Goal: Information Seeking & Learning: Learn about a topic

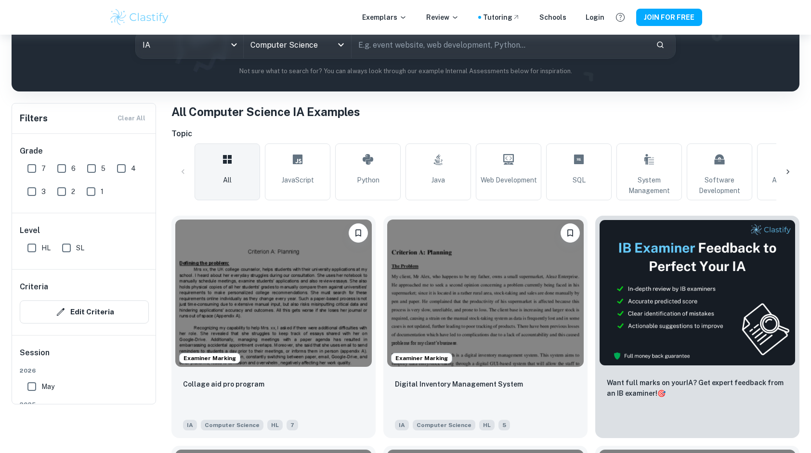
scroll to position [144, 0]
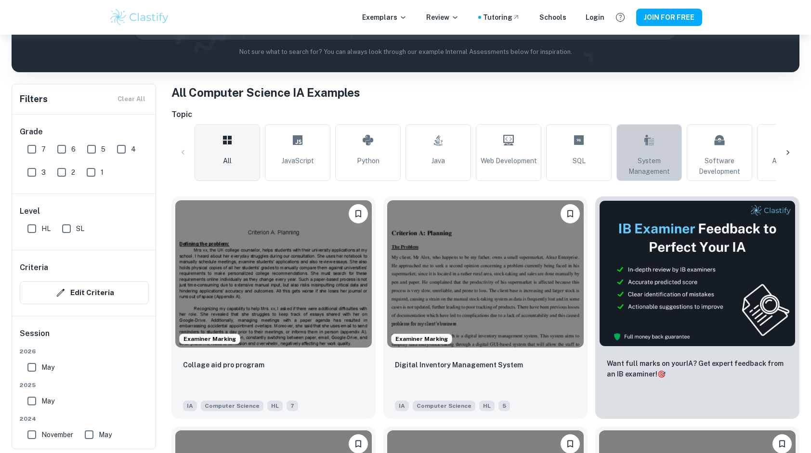
click at [652, 170] on span "System Management" at bounding box center [649, 166] width 57 height 21
type input "System Management"
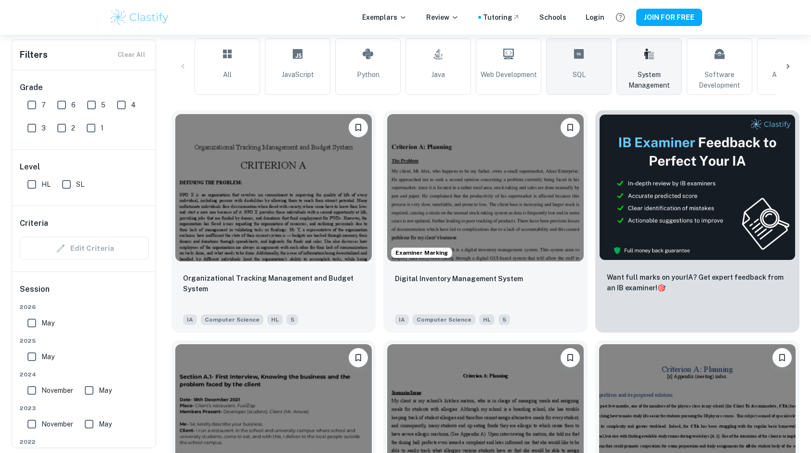
scroll to position [241, 0]
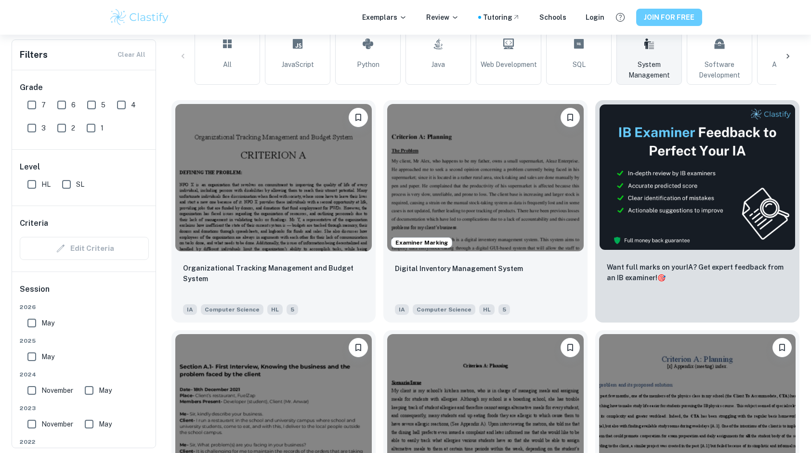
click at [672, 16] on button "JOIN FOR FREE" at bounding box center [669, 17] width 66 height 17
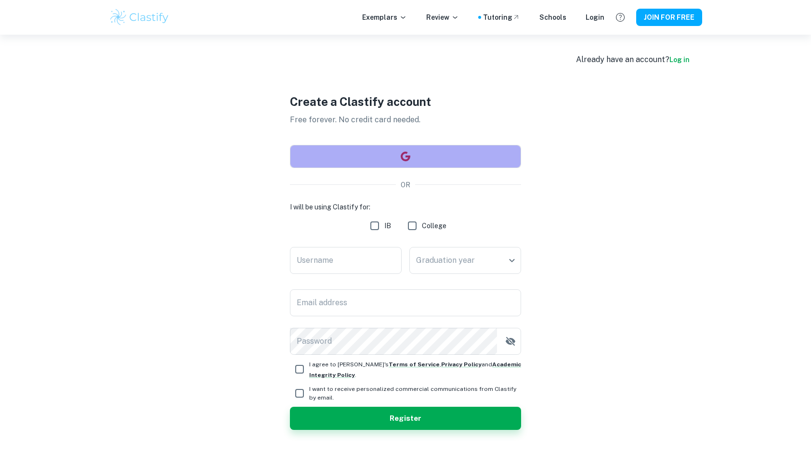
click at [400, 150] on button "button" at bounding box center [405, 156] width 231 height 23
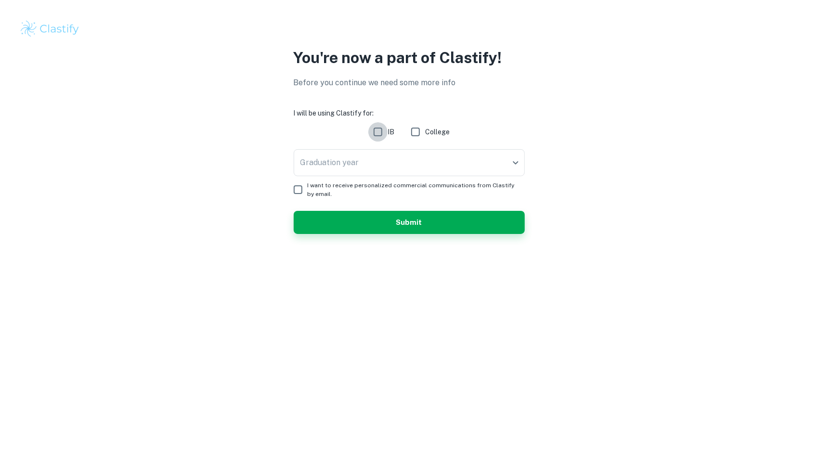
click at [373, 130] on input "IB" at bounding box center [377, 131] width 19 height 19
checkbox input "true"
click at [383, 164] on body "We value your privacy We use cookies to enhance your browsing experience, serve…" at bounding box center [409, 226] width 818 height 453
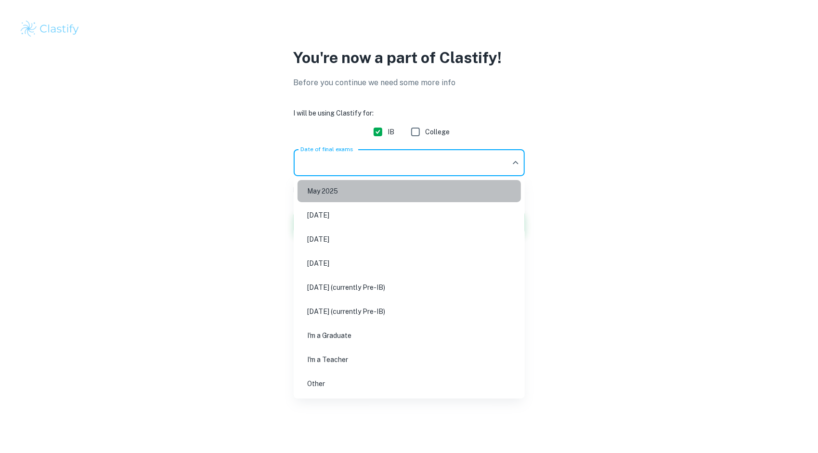
click at [368, 198] on li "May 2025" at bounding box center [409, 191] width 223 height 22
type input "M25"
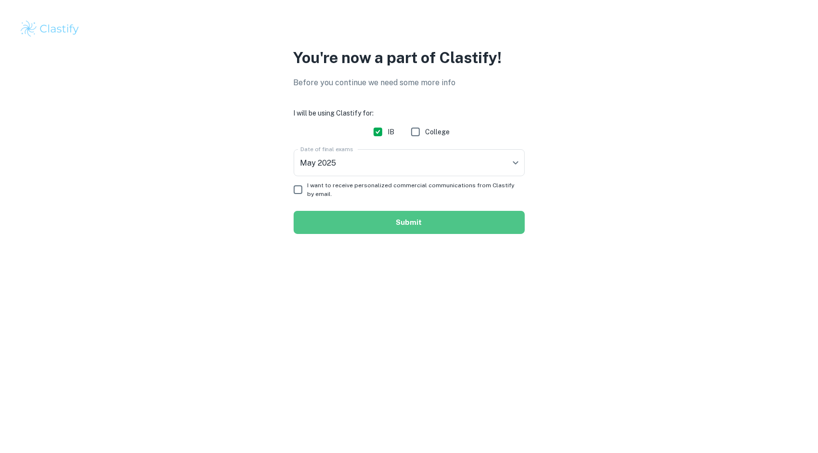
click at [390, 220] on button "Submit" at bounding box center [409, 222] width 231 height 23
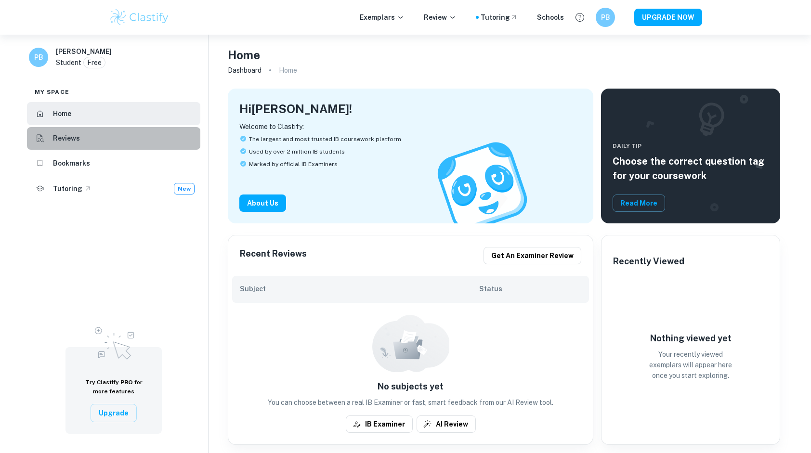
click at [91, 140] on li "Reviews" at bounding box center [113, 138] width 173 height 23
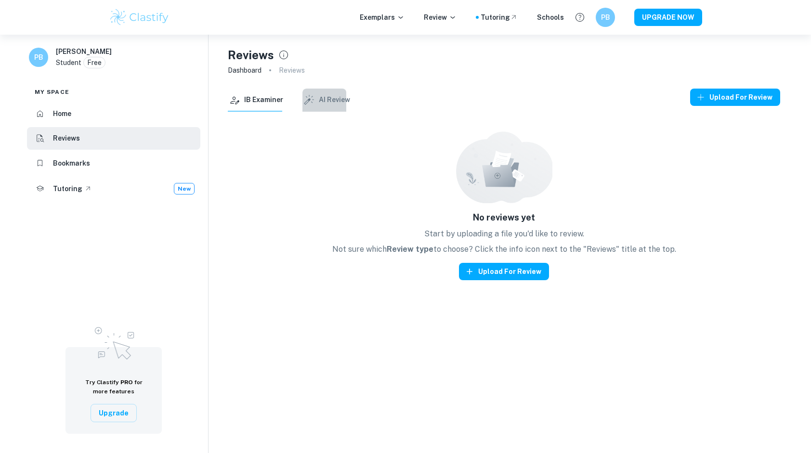
click at [329, 103] on button "AI Review" at bounding box center [326, 100] width 48 height 23
click at [273, 105] on button "IB Examiner" at bounding box center [255, 100] width 55 height 23
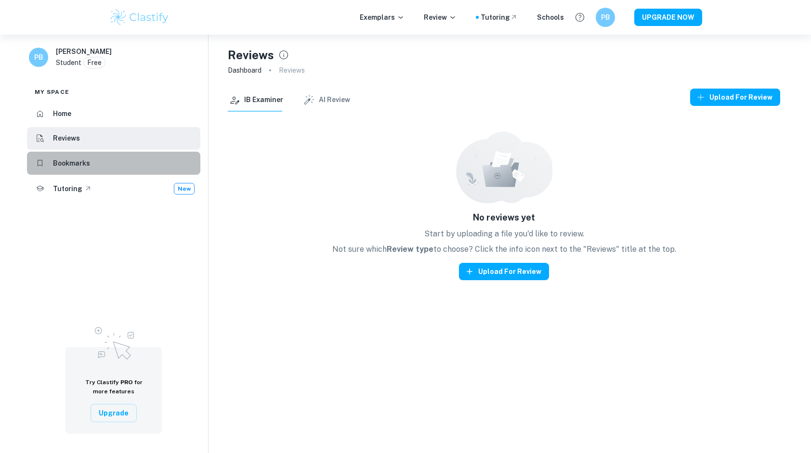
click at [81, 168] on h6 "Bookmarks" at bounding box center [71, 163] width 37 height 11
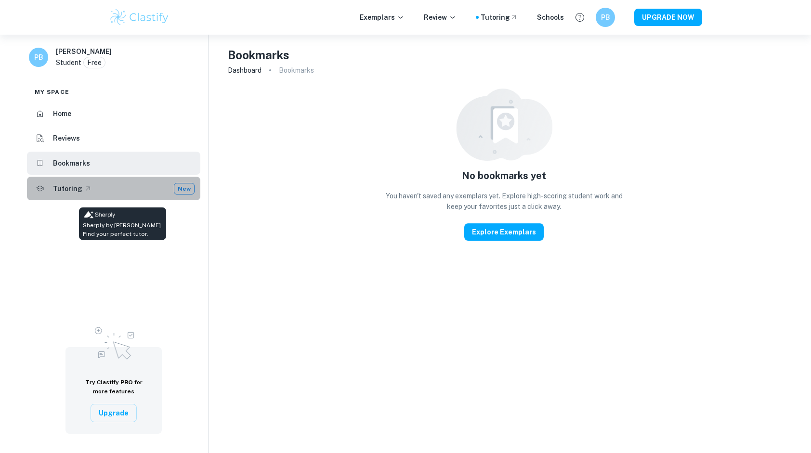
click at [71, 196] on li "Tutoring New" at bounding box center [113, 189] width 173 height 24
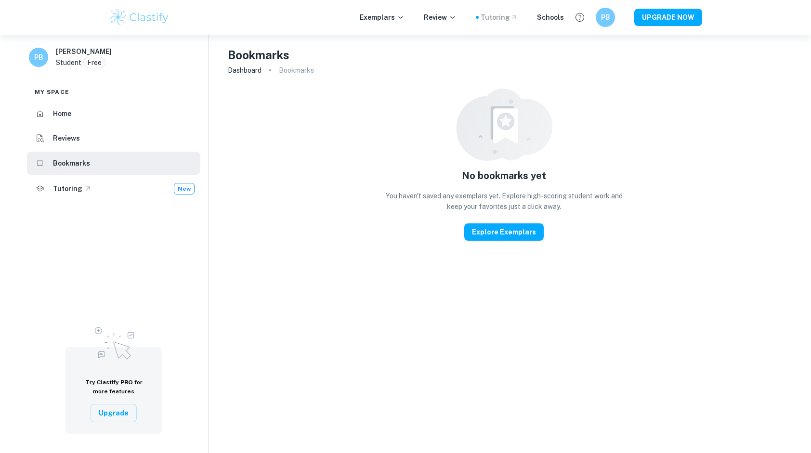
click at [506, 19] on div "Tutoring" at bounding box center [499, 17] width 37 height 11
click at [451, 17] on p "Review" at bounding box center [440, 17] width 33 height 11
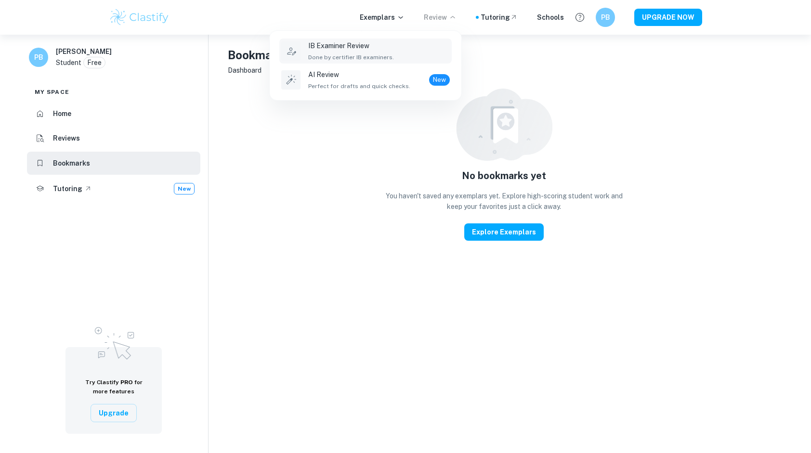
click at [355, 52] on div "IB Examiner Review Done by certifier IB examiners." at bounding box center [351, 50] width 86 height 21
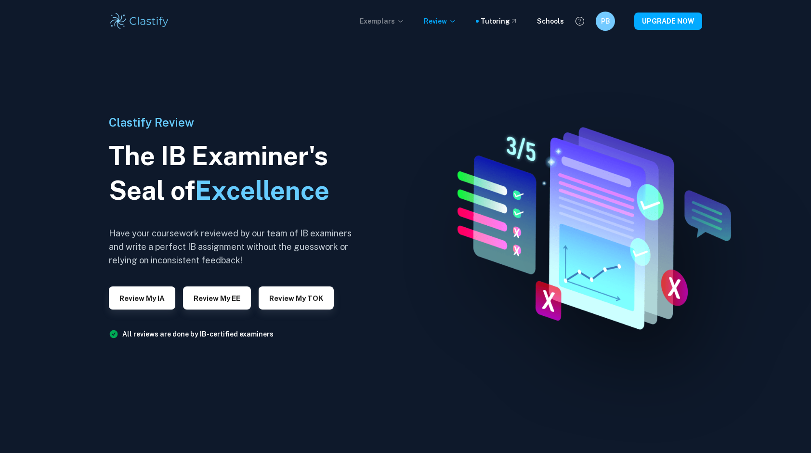
click at [390, 18] on p "Exemplars" at bounding box center [382, 21] width 45 height 11
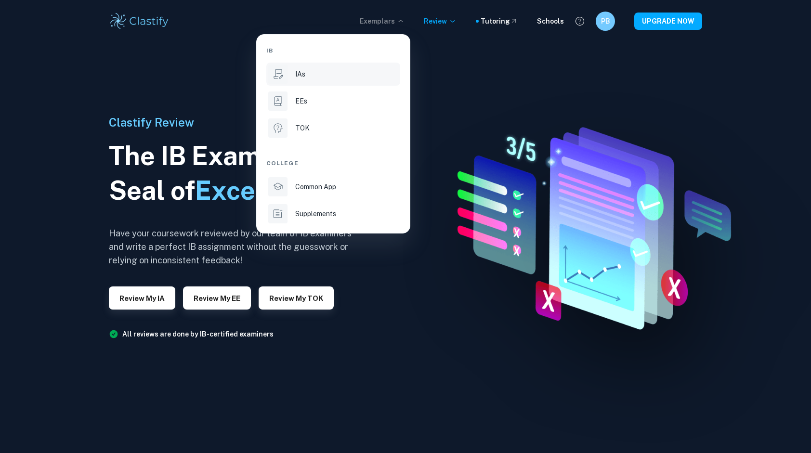
click at [319, 74] on div "IAs" at bounding box center [346, 74] width 103 height 11
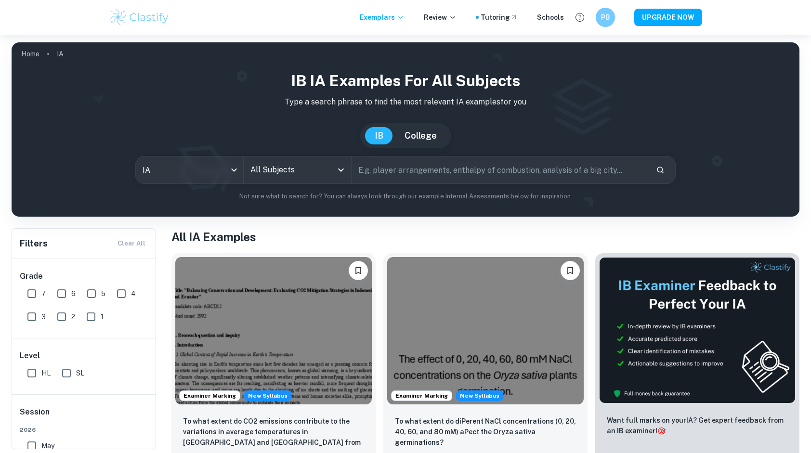
click at [307, 176] on input "All Subjects" at bounding box center [290, 170] width 84 height 18
click at [308, 170] on input "All Subjects" at bounding box center [290, 170] width 84 height 18
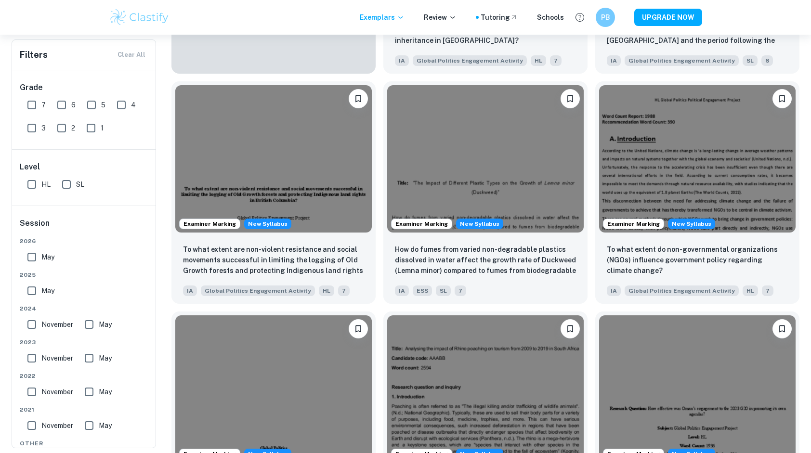
scroll to position [819, 0]
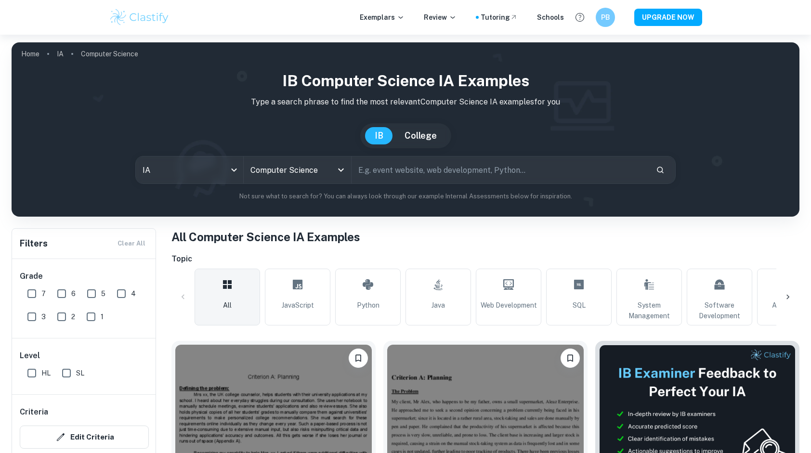
scroll to position [144, 0]
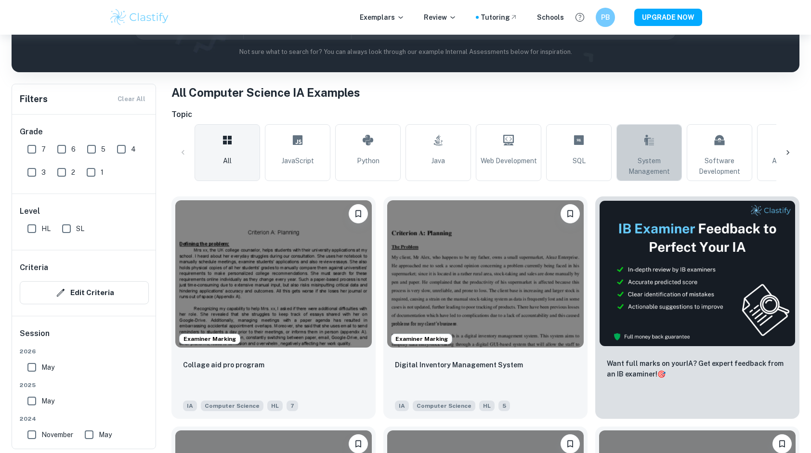
click at [653, 159] on span "System Management" at bounding box center [649, 166] width 57 height 21
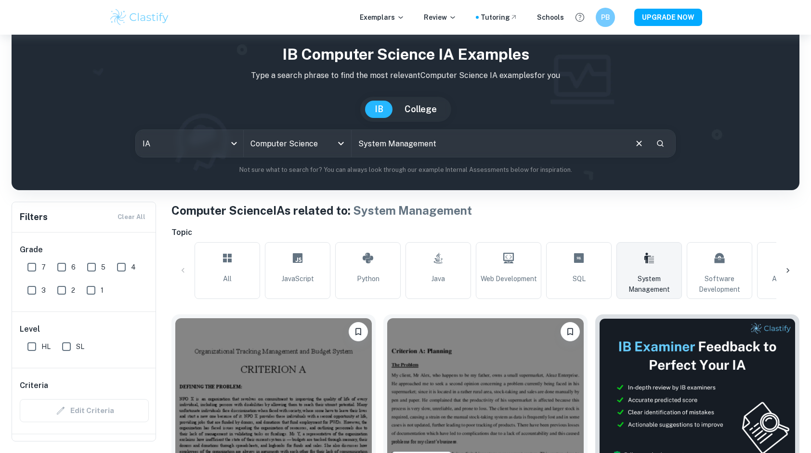
scroll to position [193, 0]
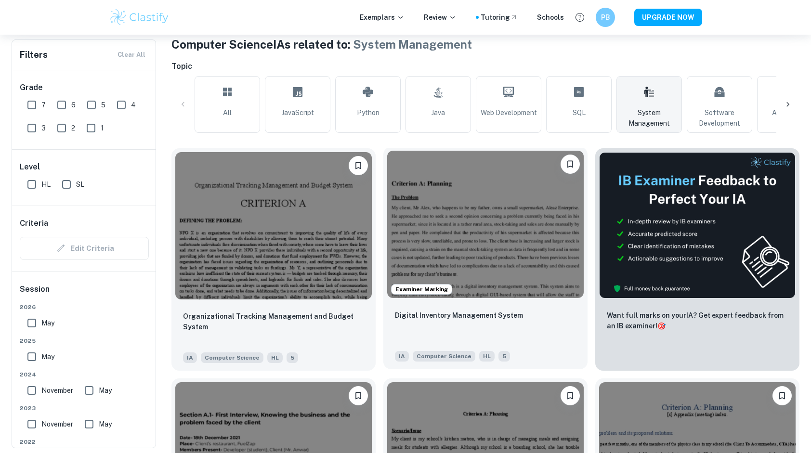
click at [520, 251] on img at bounding box center [485, 224] width 197 height 147
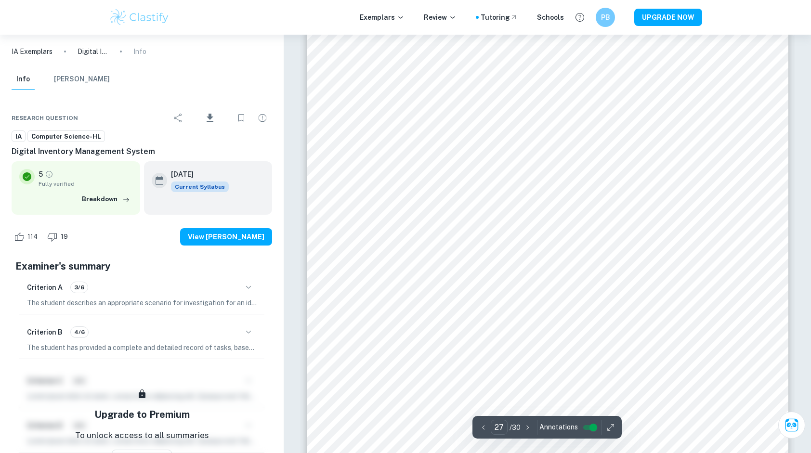
scroll to position [18062, 0]
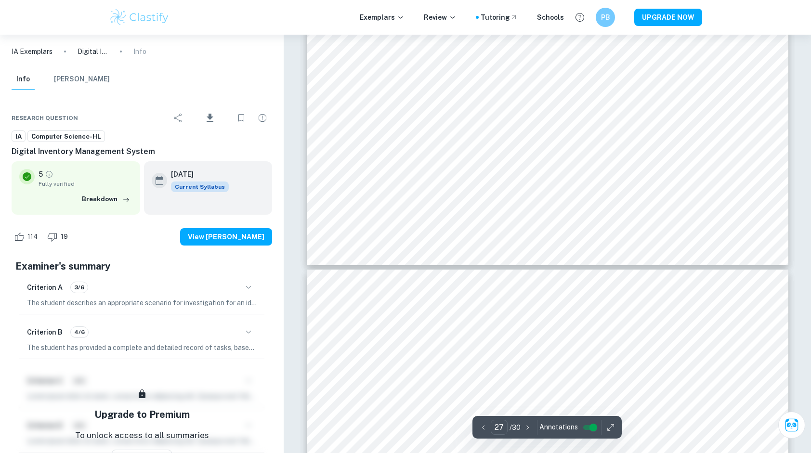
type input "28"
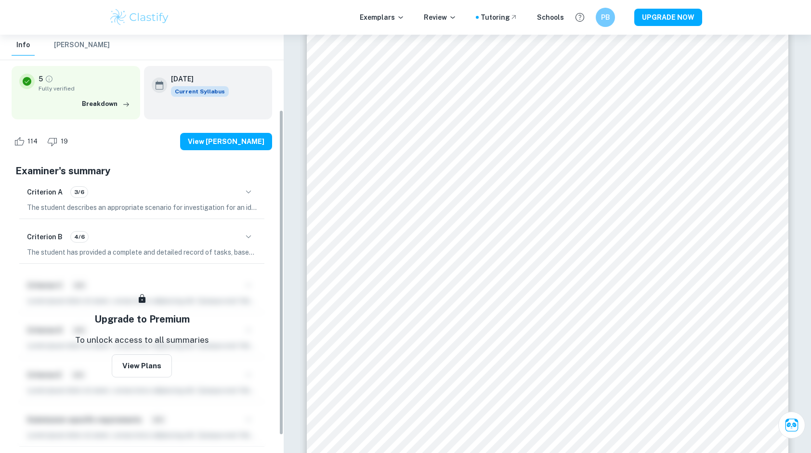
scroll to position [96, 0]
click at [246, 191] on icon "button" at bounding box center [249, 192] width 12 height 12
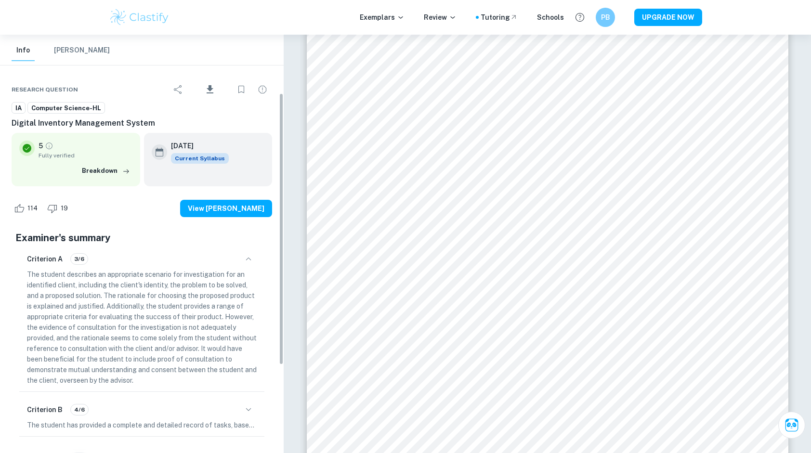
scroll to position [0, 0]
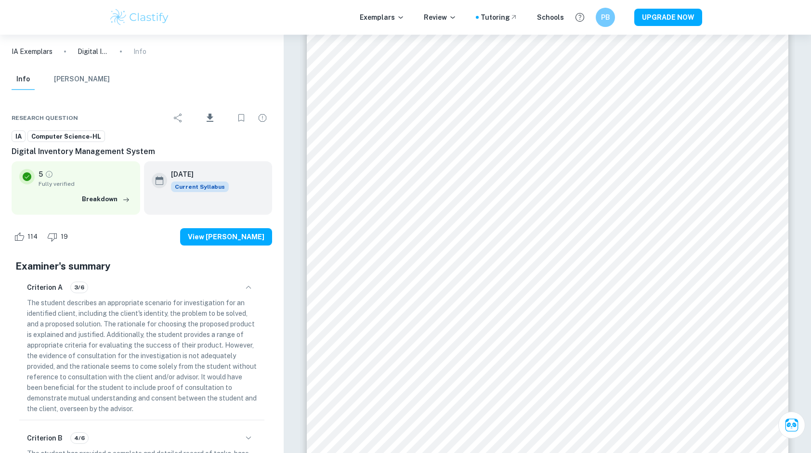
click at [79, 80] on button "Mark Scheme" at bounding box center [82, 79] width 56 height 21
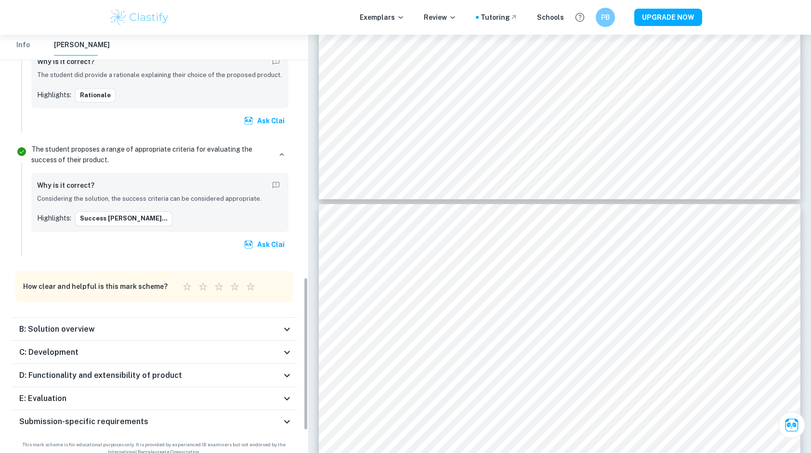
scroll to position [722, 0]
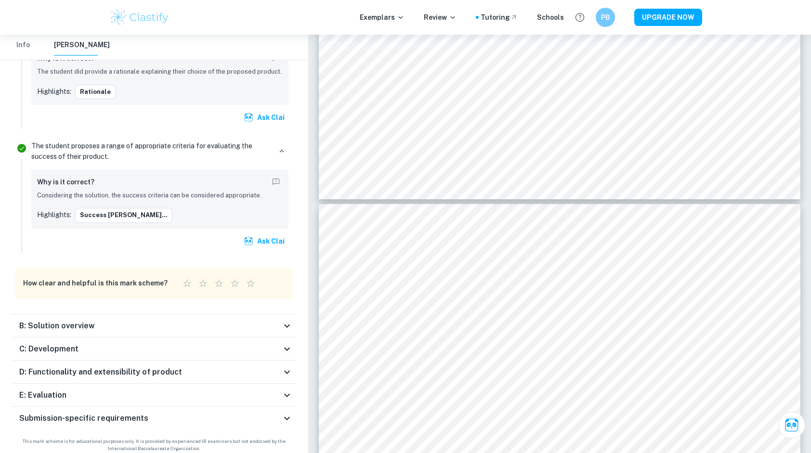
click at [45, 395] on h6 "E: Evaluation" at bounding box center [42, 396] width 47 height 12
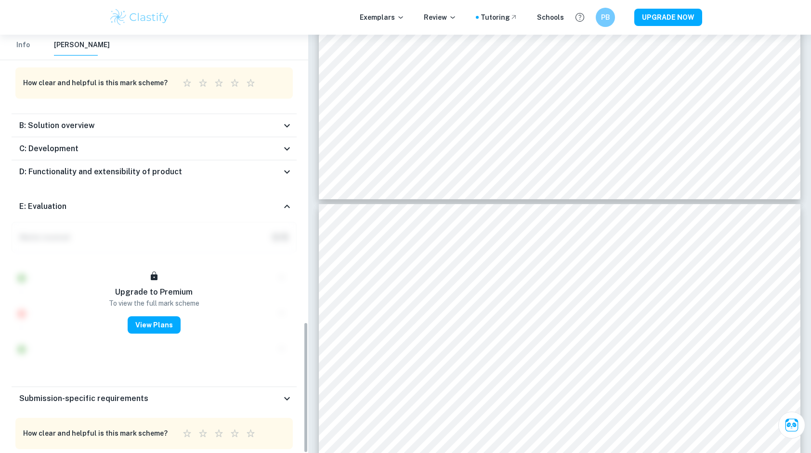
scroll to position [942, 0]
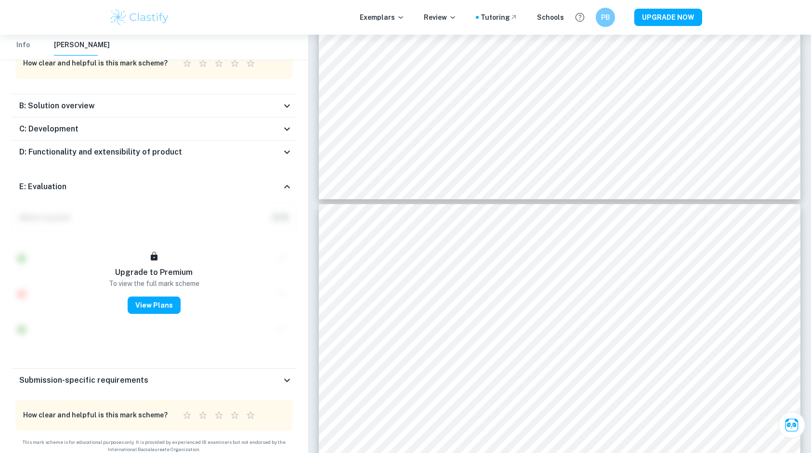
click at [57, 184] on h6 "E: Evaluation" at bounding box center [42, 187] width 47 height 12
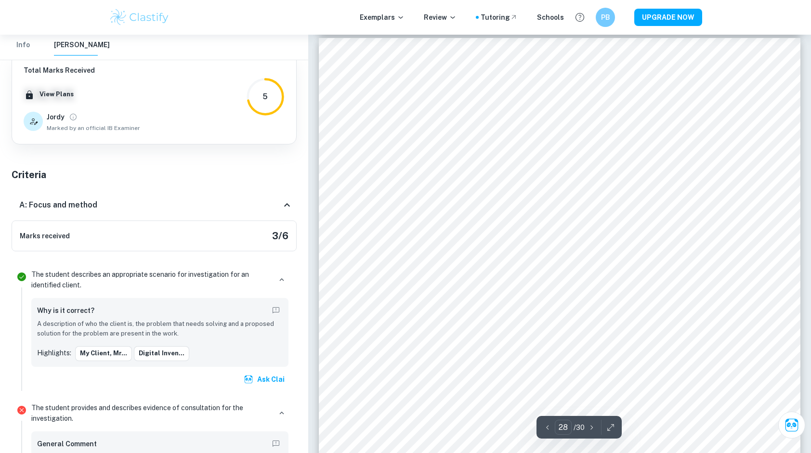
scroll to position [18399, 0]
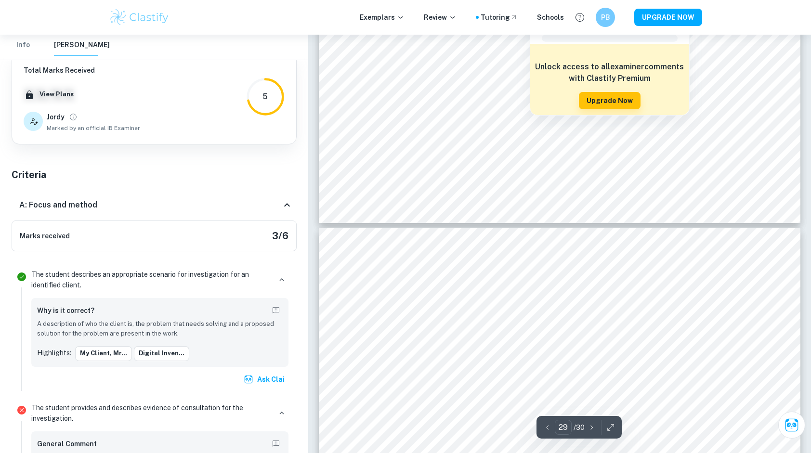
type input "28"
